Goal: Task Accomplishment & Management: Use online tool/utility

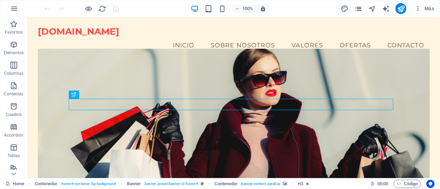
click at [357, 7] on icon "pages" at bounding box center [358, 9] width 8 height 8
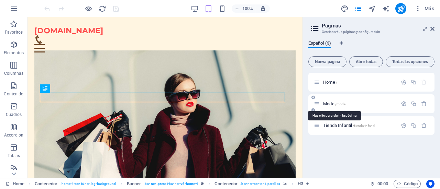
click at [326, 105] on span "Moda /moda" at bounding box center [334, 103] width 22 height 5
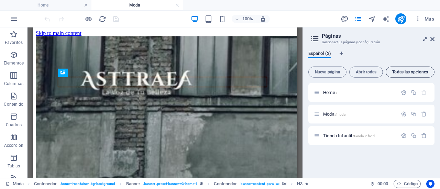
scroll to position [102, 0]
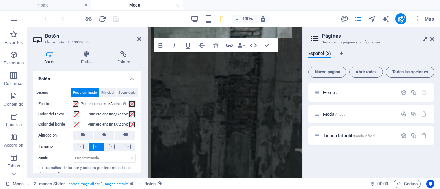
scroll to position [100, 0]
click at [230, 45] on icon "button" at bounding box center [229, 45] width 7 height 3
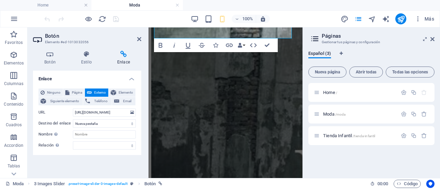
click at [96, 90] on span "Externo" at bounding box center [100, 93] width 12 height 8
click at [96, 111] on input "[URL][DOMAIN_NAME]" at bounding box center [104, 113] width 63 height 8
drag, startPoint x: 75, startPoint y: 114, endPoint x: 139, endPoint y: 117, distance: 65.0
click at [139, 117] on div "Ninguno Página Externo Elemento Siguiente elemento Teléfono Email Página Home M…" at bounding box center [87, 119] width 108 height 72
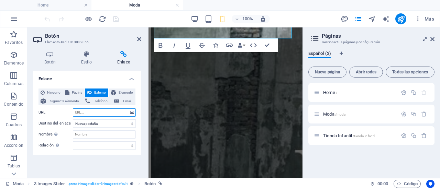
scroll to position [0, 0]
paste input "[URL][DOMAIN_NAME]"
type input "[URL][DOMAIN_NAME]"
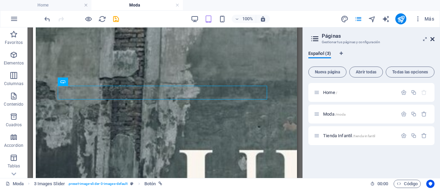
click at [433, 40] on icon at bounding box center [432, 38] width 4 height 5
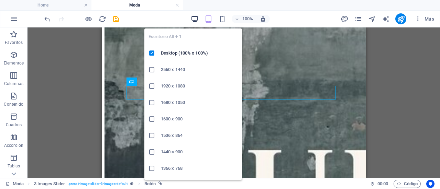
click at [194, 18] on icon "button" at bounding box center [195, 19] width 8 height 8
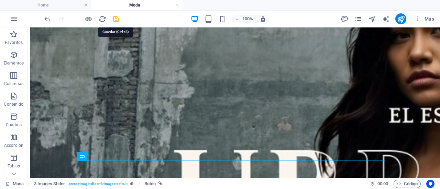
click at [114, 20] on icon "save" at bounding box center [116, 19] width 8 height 8
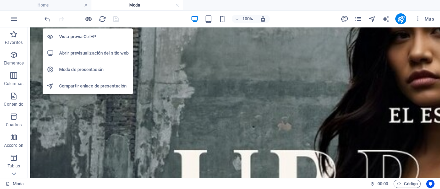
click at [90, 18] on icon "button" at bounding box center [89, 19] width 8 height 8
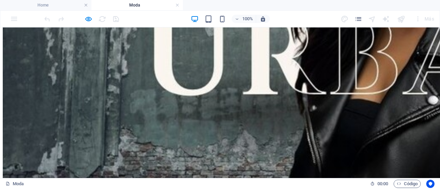
scroll to position [257, 0]
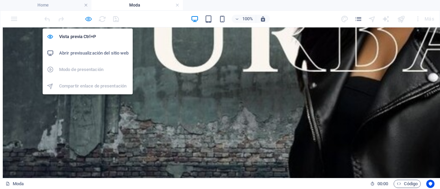
click at [88, 20] on icon "button" at bounding box center [89, 19] width 8 height 8
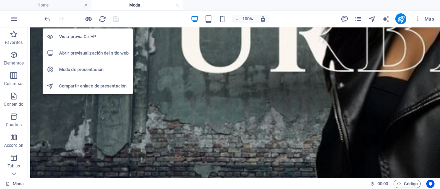
scroll to position [243, 0]
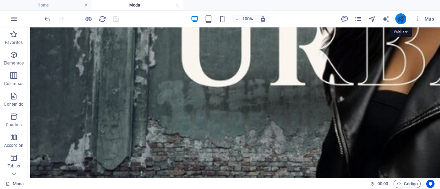
click at [401, 19] on icon "publish" at bounding box center [401, 19] width 8 height 8
